Goal: Transaction & Acquisition: Purchase product/service

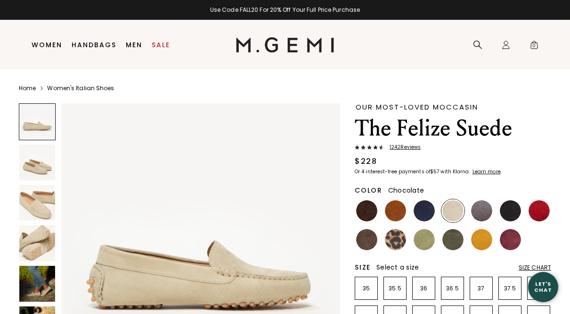
click at [369, 207] on img at bounding box center [366, 210] width 21 height 21
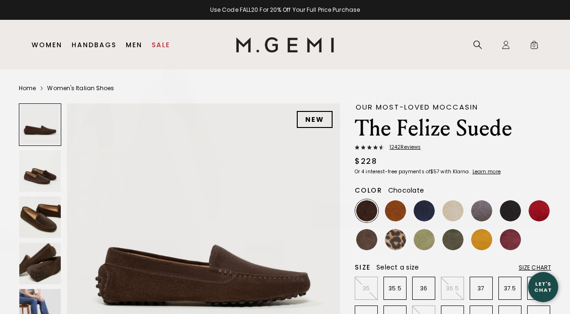
click at [423, 213] on button "CLAIM YOUR GIFT" at bounding box center [428, 214] width 229 height 25
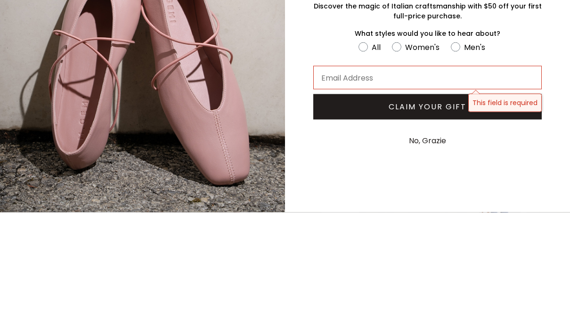
type input "8"
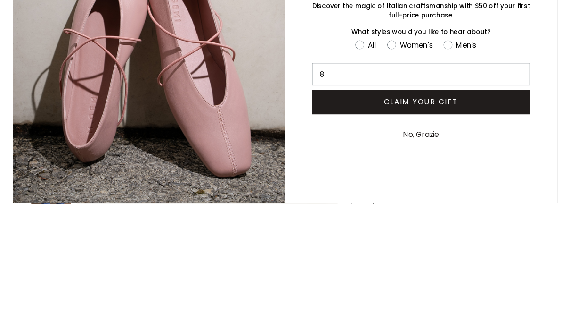
scroll to position [116, 0]
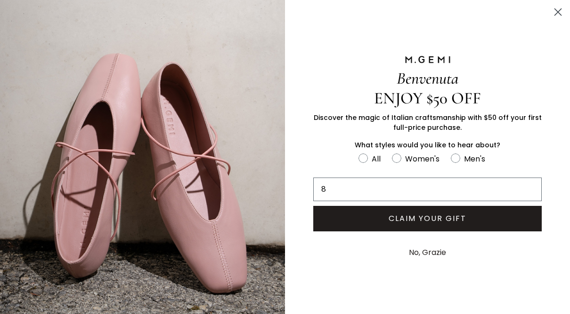
click at [357, 189] on input "8" at bounding box center [428, 189] width 229 height 24
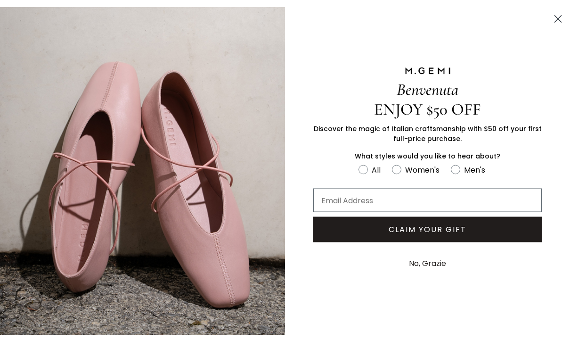
scroll to position [0, 0]
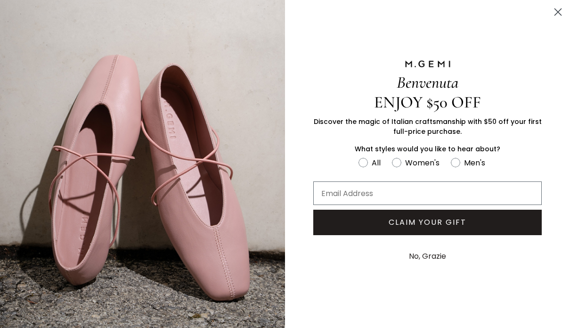
click at [561, 8] on circle "Close dialog" at bounding box center [559, 12] width 16 height 16
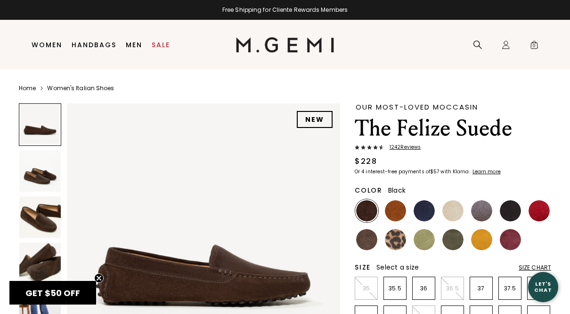
click at [514, 211] on img at bounding box center [510, 210] width 21 height 21
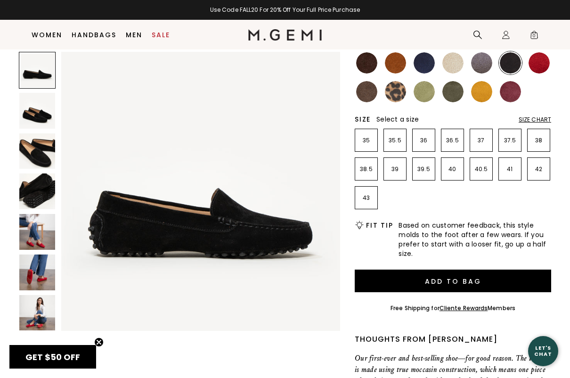
scroll to position [129, 0]
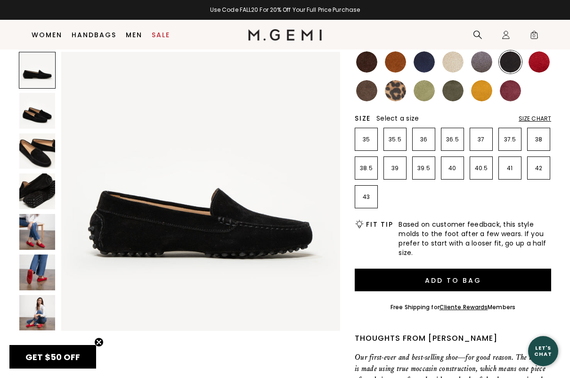
click at [46, 234] on img at bounding box center [37, 232] width 36 height 36
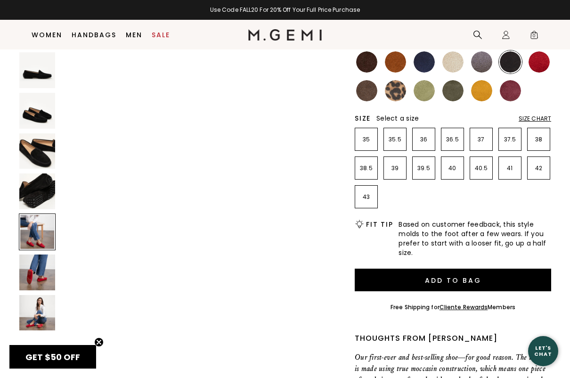
scroll to position [1155, 0]
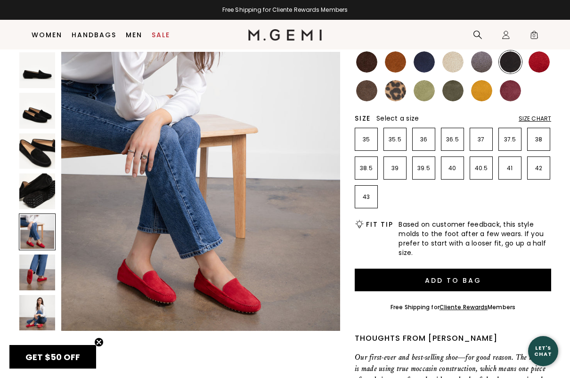
click at [45, 275] on img at bounding box center [37, 273] width 36 height 36
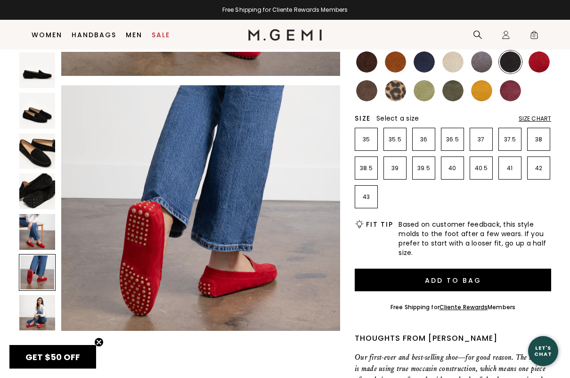
scroll to position [1443, 0]
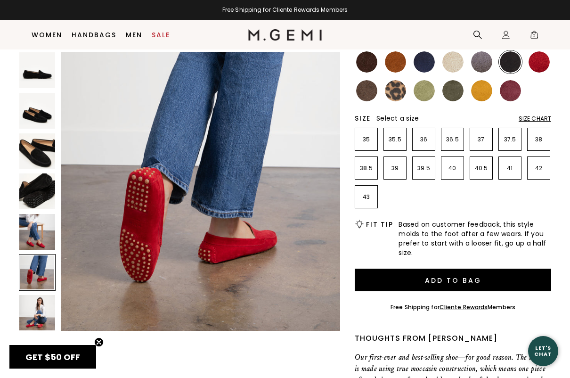
click at [42, 312] on img at bounding box center [37, 313] width 36 height 36
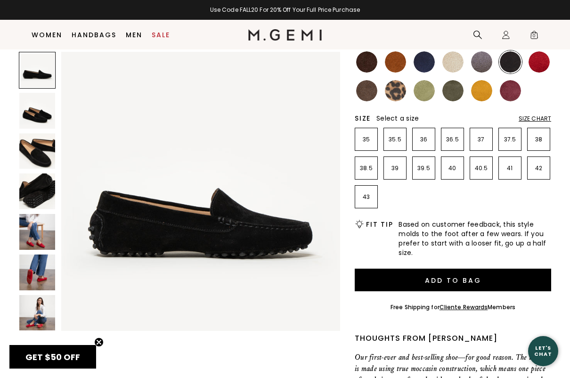
scroll to position [0, 0]
click at [50, 28] on li "Women Shop All Shoes New Arrivals Bestsellers Essentials The Event Edit Travel-…" at bounding box center [47, 35] width 40 height 30
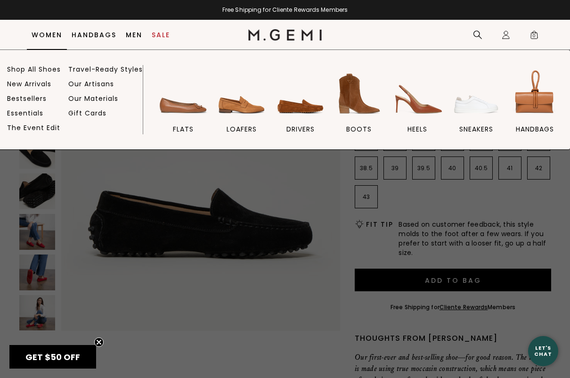
click at [302, 126] on span "drivers" at bounding box center [301, 129] width 28 height 8
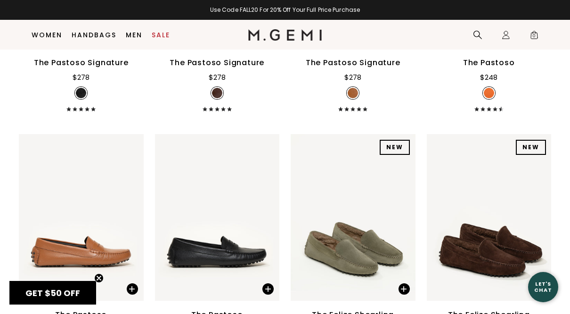
scroll to position [1375, 0]
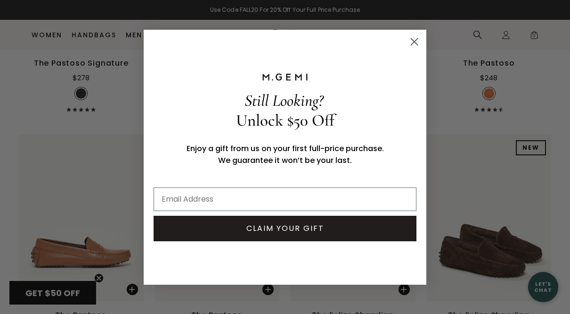
click at [410, 43] on circle "Close dialog" at bounding box center [415, 41] width 16 height 16
